Goal: Task Accomplishment & Management: Complete application form

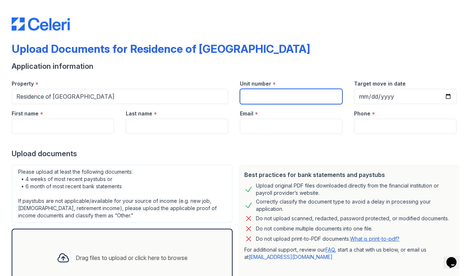
click at [259, 96] on input "Unit number" at bounding box center [291, 96] width 103 height 15
type input "1"
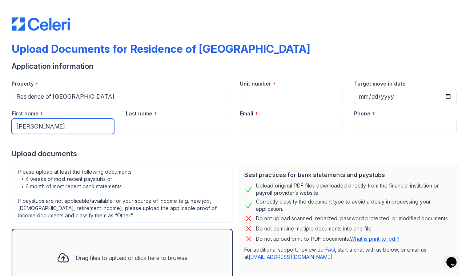
type input "[PERSON_NAME]"
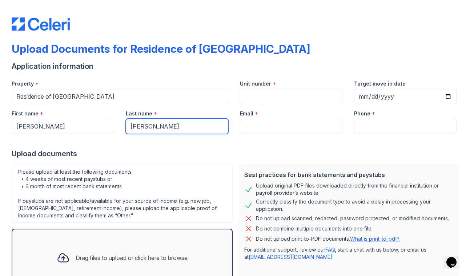
type input "[PERSON_NAME]"
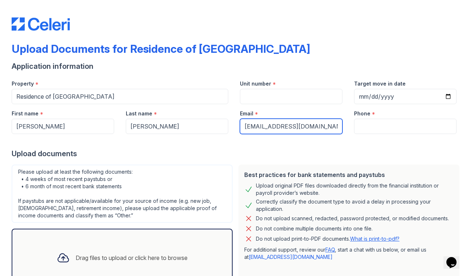
type input "[EMAIL_ADDRESS][DOMAIN_NAME]"
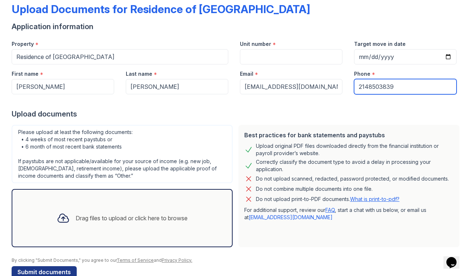
scroll to position [41, 0]
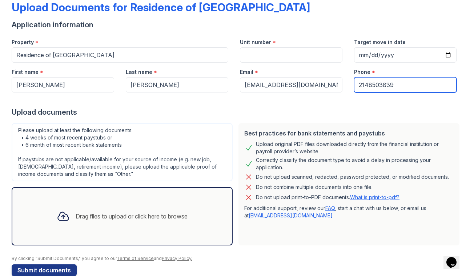
type input "2148503839"
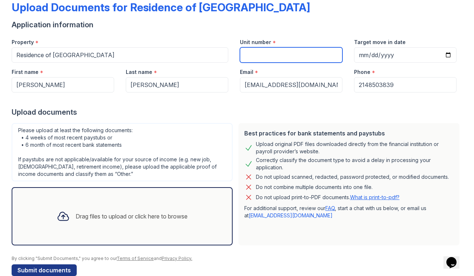
click at [267, 55] on input "Unit number" at bounding box center [291, 54] width 103 height 15
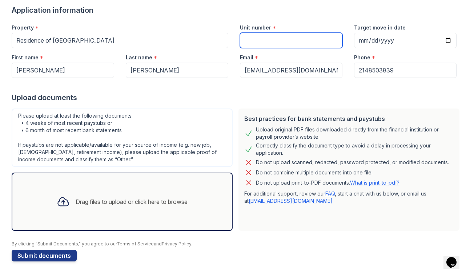
scroll to position [56, 0]
click at [81, 207] on div "Drag files to upload or click here to browse" at bounding box center [122, 201] width 143 height 25
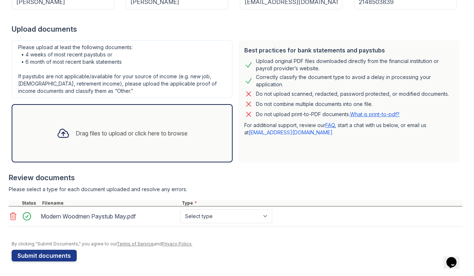
scroll to position [124, 0]
click at [78, 142] on div "Drag files to upload or click here to browse" at bounding box center [122, 133] width 143 height 25
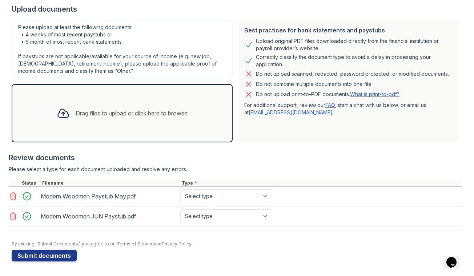
scroll to position [144, 0]
click at [100, 109] on div "Drag files to upload or click here to browse" at bounding box center [132, 113] width 112 height 9
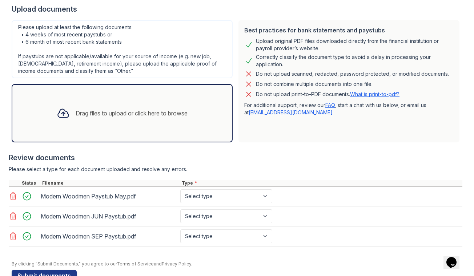
click at [93, 121] on div "Drag files to upload or click here to browse" at bounding box center [122, 113] width 143 height 25
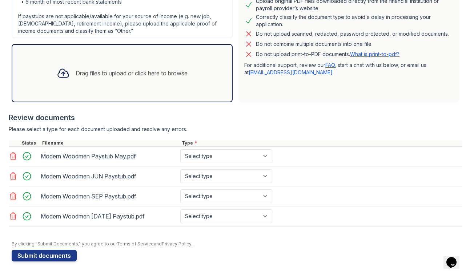
scroll to position [184, 0]
select select "paystub"
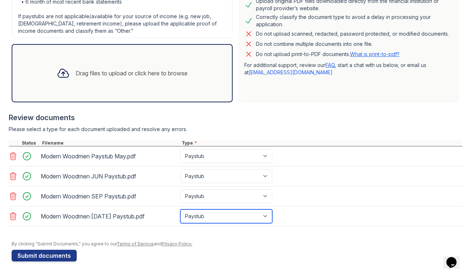
scroll to position [0, 0]
click at [104, 86] on div "Drag files to upload or click here to browse" at bounding box center [122, 73] width 221 height 58
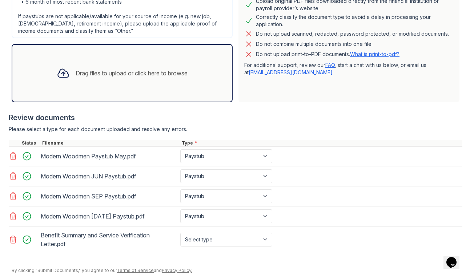
click at [274, 242] on div "Select type Paystub Bank Statement Offer Letter Tax Documents Benefit Award Let…" at bounding box center [226, 239] width 93 height 14
select select "benefit_award_letter"
click at [324, 260] on div at bounding box center [237, 263] width 451 height 7
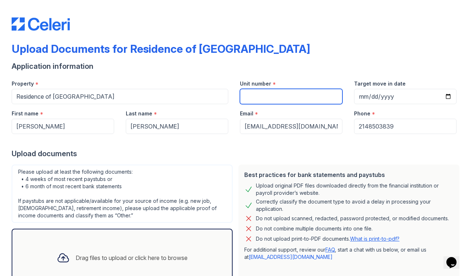
click at [256, 100] on input "Unit number" at bounding box center [291, 96] width 103 height 15
click at [247, 97] on input "416" at bounding box center [291, 96] width 103 height 15
type input "A 0416"
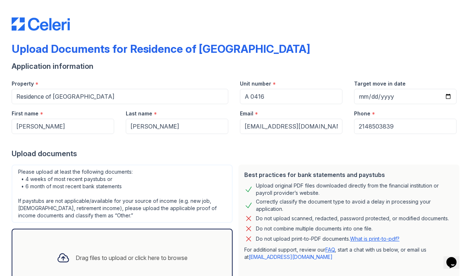
click at [192, 149] on div "Upload documents" at bounding box center [237, 153] width 451 height 10
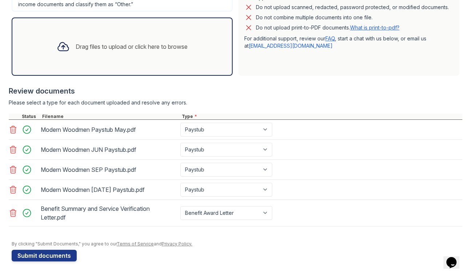
scroll to position [211, 0]
click at [56, 258] on button "Submit documents" at bounding box center [44, 255] width 65 height 12
